Goal: Check status

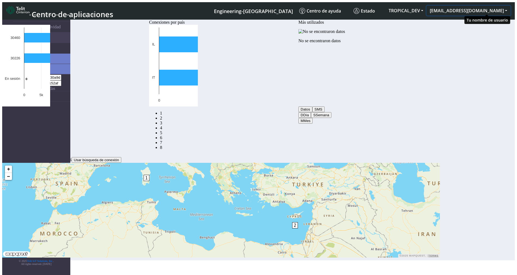
click at [509, 10] on button "[EMAIL_ADDRESS][DOMAIN_NAME]" at bounding box center [468, 11] width 84 height 10
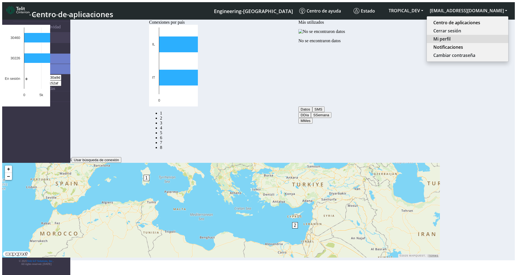
click at [485, 35] on button "Mi perfil" at bounding box center [467, 39] width 81 height 8
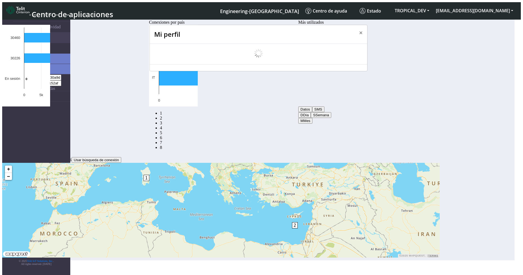
select select "es"
select select "5ea0823b1c5bd764010b9e0c"
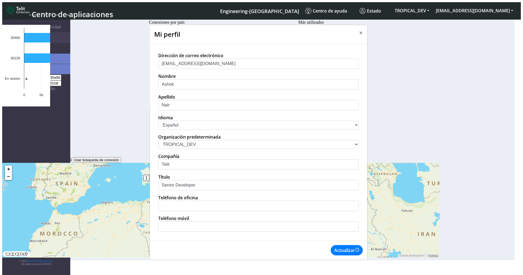
click at [184, 130] on select "中文 English Español" at bounding box center [258, 125] width 200 height 9
select select "en_US"
click at [158, 129] on select "中文 English Español" at bounding box center [258, 125] width 200 height 9
click at [348, 255] on button "Actualizar" at bounding box center [347, 250] width 32 height 10
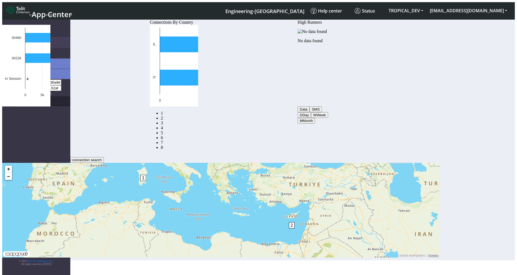
click at [28, 96] on link "eUICCs" at bounding box center [41, 101] width 57 height 10
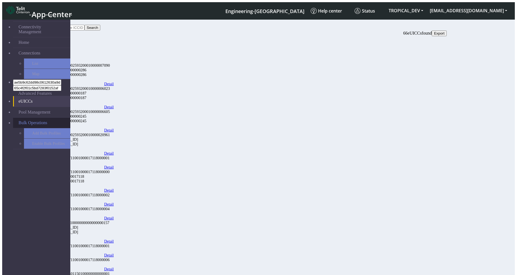
click at [27, 120] on span "Bulk Operations" at bounding box center [33, 122] width 29 height 5
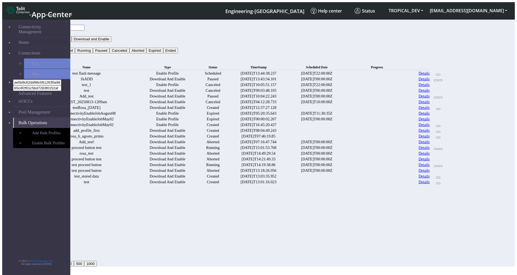
click at [429, 71] on link "Details" at bounding box center [423, 73] width 11 height 5
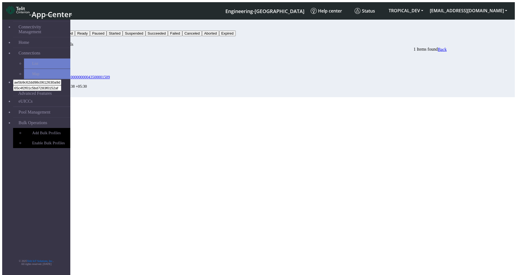
click at [51, 25] on button "Status" at bounding box center [43, 28] width 15 height 6
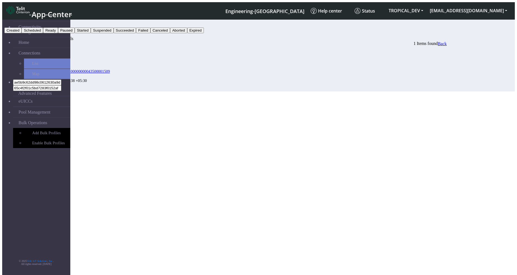
click at [427, 92] on div "EIDs Status Timestamp 89033023428100000000043500001509 Scheduled [DATE] 13:44:3…" at bounding box center [241, 68] width 410 height 45
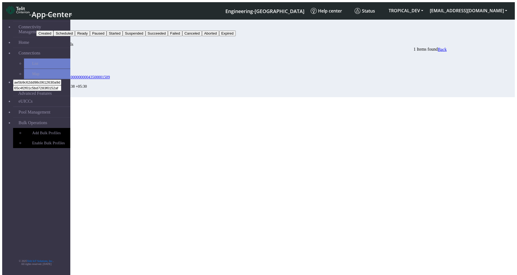
click at [51, 25] on button "Status" at bounding box center [43, 28] width 15 height 6
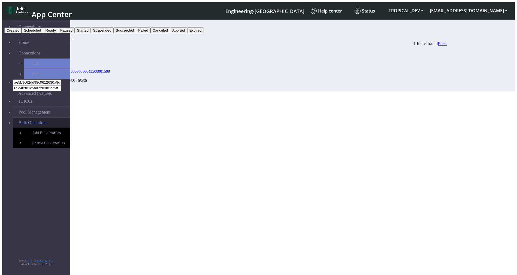
click at [22, 120] on span "Bulk Operations" at bounding box center [33, 122] width 29 height 5
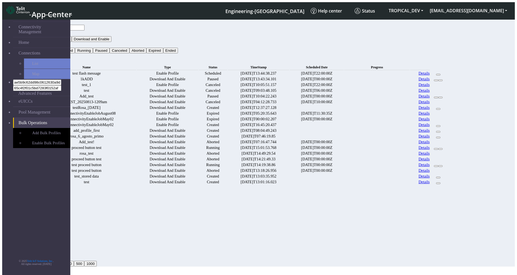
click at [429, 81] on link "Details" at bounding box center [423, 79] width 11 height 5
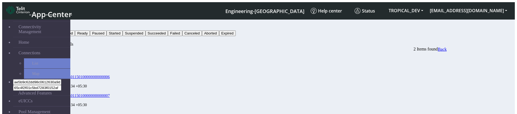
click at [51, 26] on button "Status" at bounding box center [43, 28] width 15 height 6
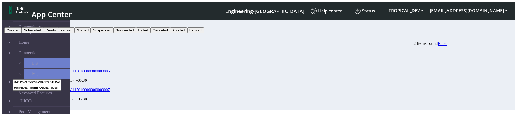
click at [22, 33] on button "Created" at bounding box center [12, 31] width 17 height 6
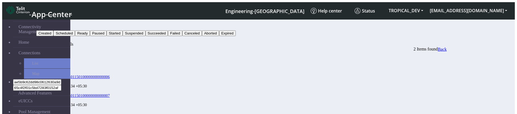
click at [52, 36] on button "Search" at bounding box center [44, 39] width 16 height 6
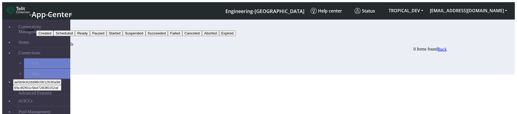
click at [56, 39] on button "button" at bounding box center [54, 40] width 4 height 2
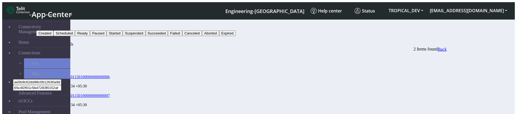
click at [51, 26] on button "Status" at bounding box center [43, 28] width 15 height 6
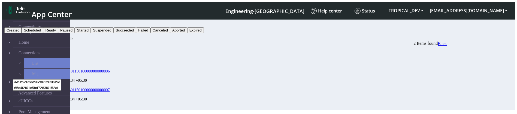
click at [75, 33] on button "Paused" at bounding box center [66, 31] width 17 height 6
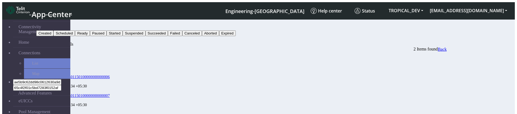
click at [53, 25] on button "Paused" at bounding box center [44, 28] width 17 height 6
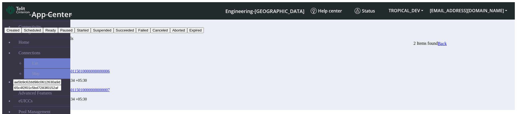
click at [58, 33] on button "Ready" at bounding box center [50, 31] width 15 height 6
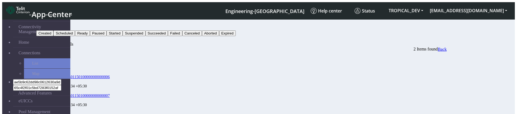
click at [446, 28] on div "Filter by : Ready Created Scheduled Ready Paused Started Suspended Succeeded Fa…" at bounding box center [241, 68] width 410 height 96
click at [51, 25] on button "Ready" at bounding box center [43, 28] width 15 height 6
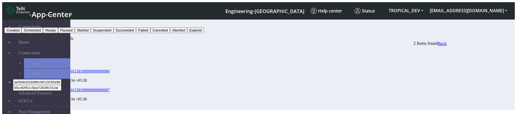
click at [75, 33] on button "Paused" at bounding box center [66, 31] width 17 height 6
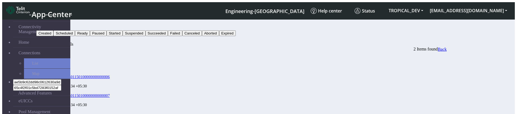
click at [52, 36] on button "Search" at bounding box center [44, 39] width 16 height 6
click at [54, 40] on icon "button" at bounding box center [54, 40] width 0 height 0
click at [446, 47] on span "Back" at bounding box center [441, 49] width 9 height 5
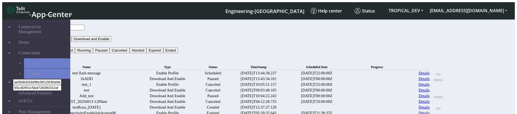
click at [429, 80] on link "Details" at bounding box center [423, 79] width 11 height 5
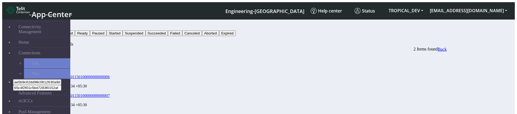
click at [51, 26] on button "Status" at bounding box center [43, 28] width 15 height 6
